Goal: Task Accomplishment & Management: Manage account settings

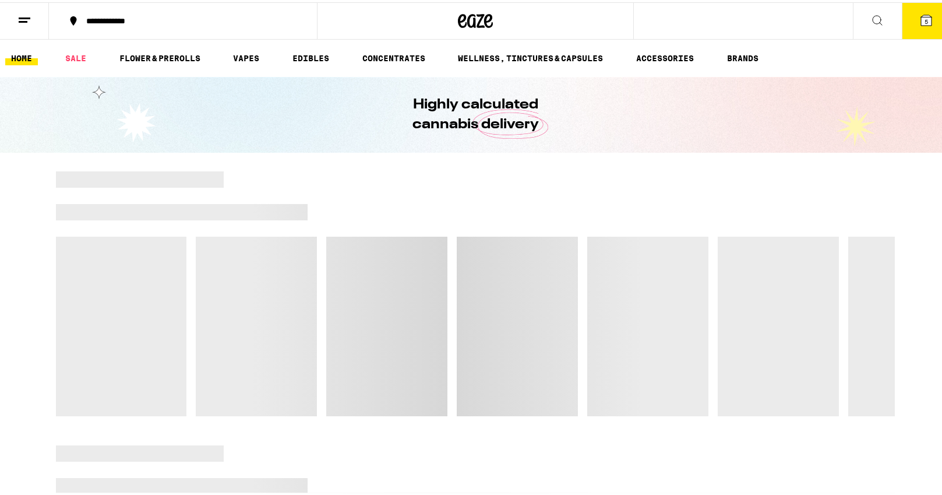
click at [23, 17] on icon at bounding box center [24, 18] width 14 height 14
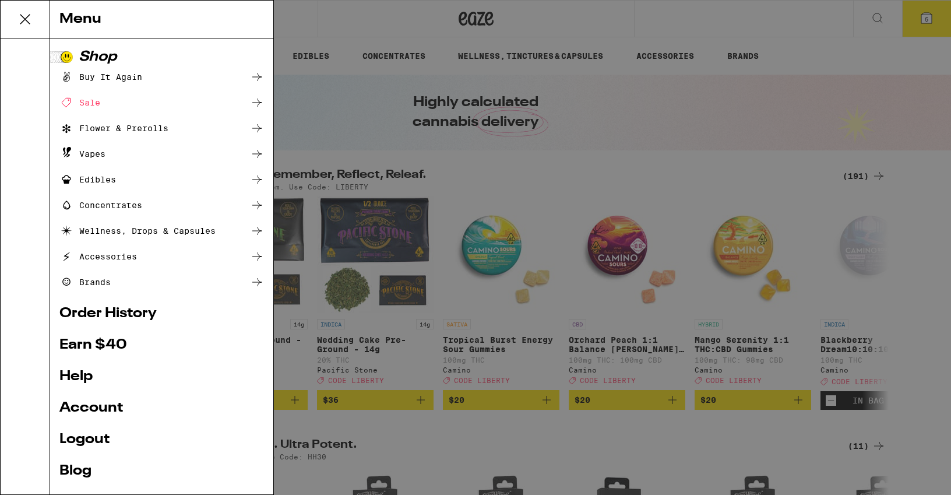
click at [94, 440] on link "Logout" at bounding box center [161, 439] width 204 height 14
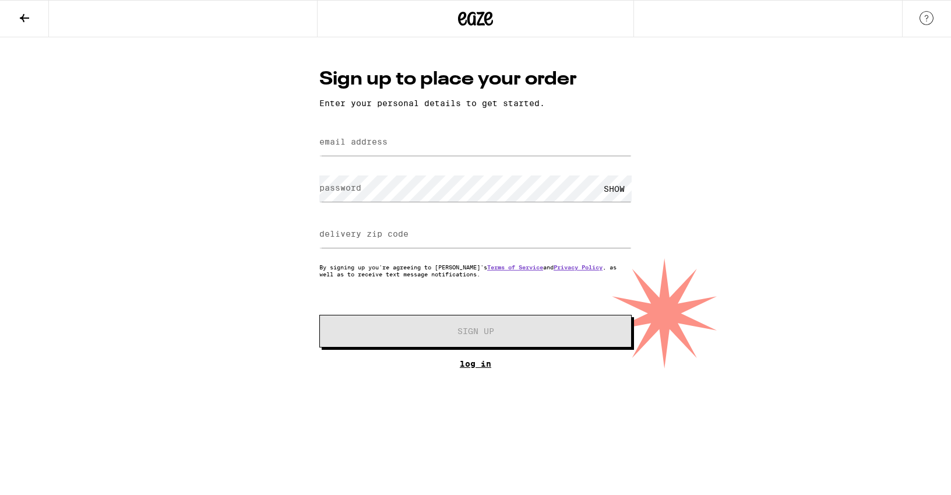
click at [471, 366] on link "Log In" at bounding box center [475, 363] width 312 height 9
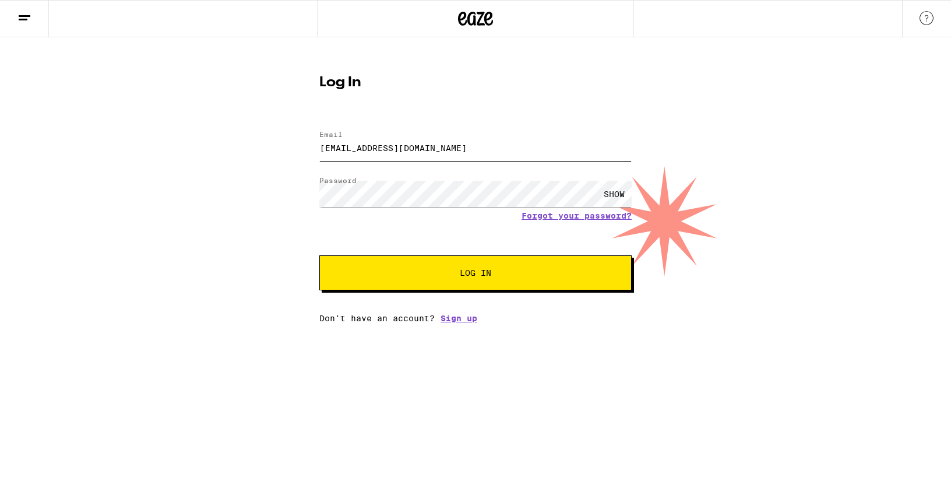
click at [321, 144] on input "[EMAIL_ADDRESS][DOMAIN_NAME]" at bounding box center [475, 148] width 312 height 26
type input "[EMAIL_ADDRESS][DOMAIN_NAME]"
click at [408, 283] on button "Log In" at bounding box center [475, 272] width 312 height 35
